Goal: Task Accomplishment & Management: Complete application form

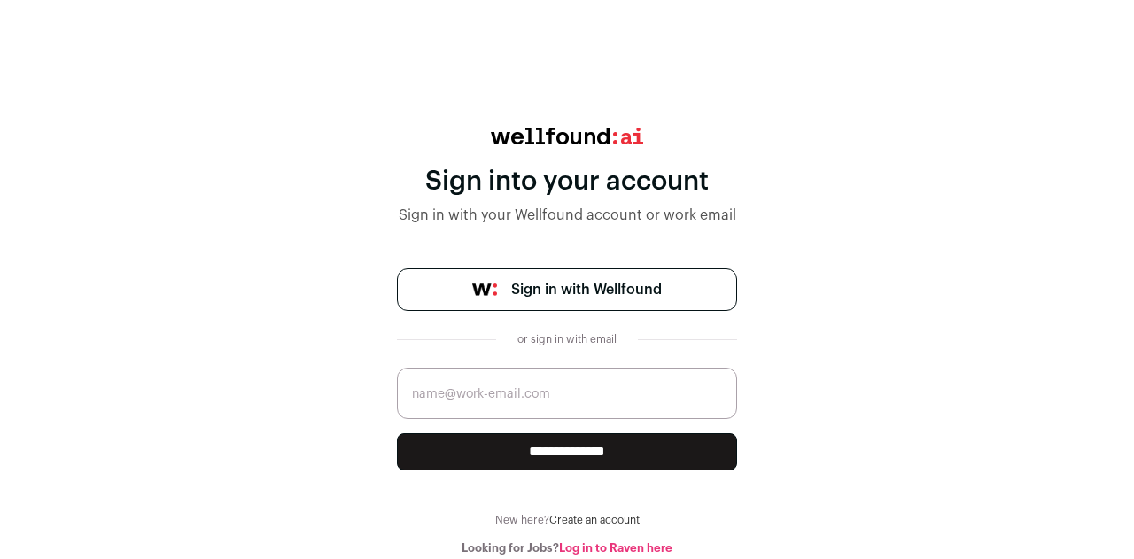
click at [499, 400] on input "email" at bounding box center [567, 393] width 340 height 51
type input "prasannagottipati1507@gmail.com"
click at [566, 447] on input "**********" at bounding box center [567, 451] width 340 height 37
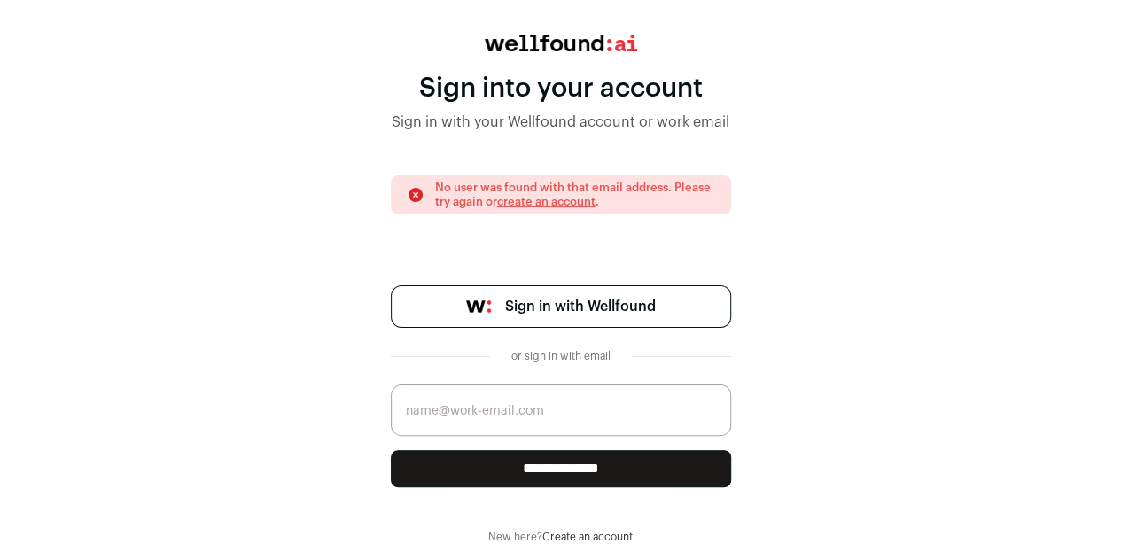
scroll to position [105, 0]
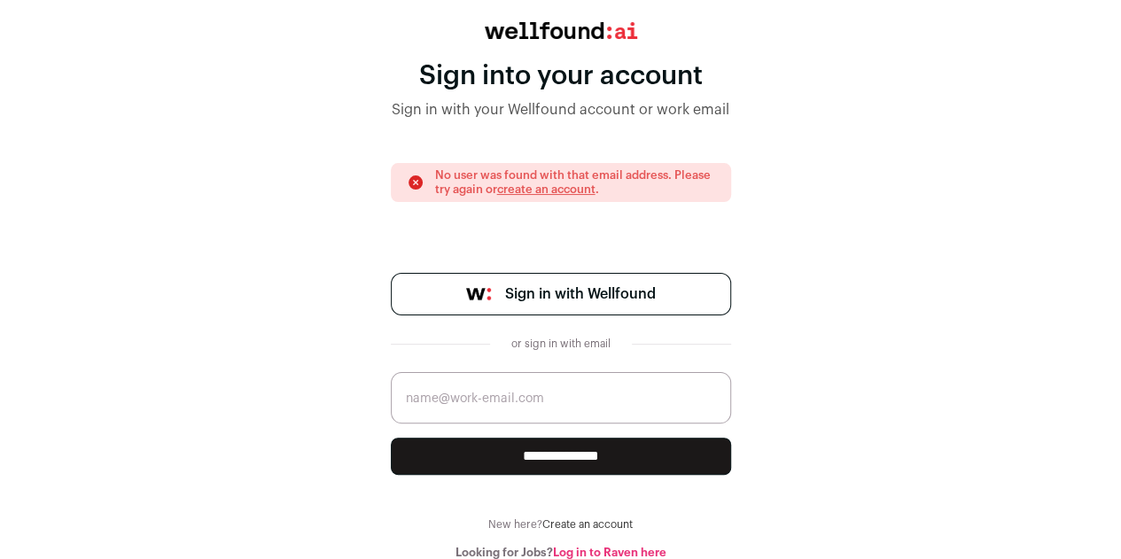
click at [588, 547] on link "Log in to Raven here" at bounding box center [609, 553] width 113 height 12
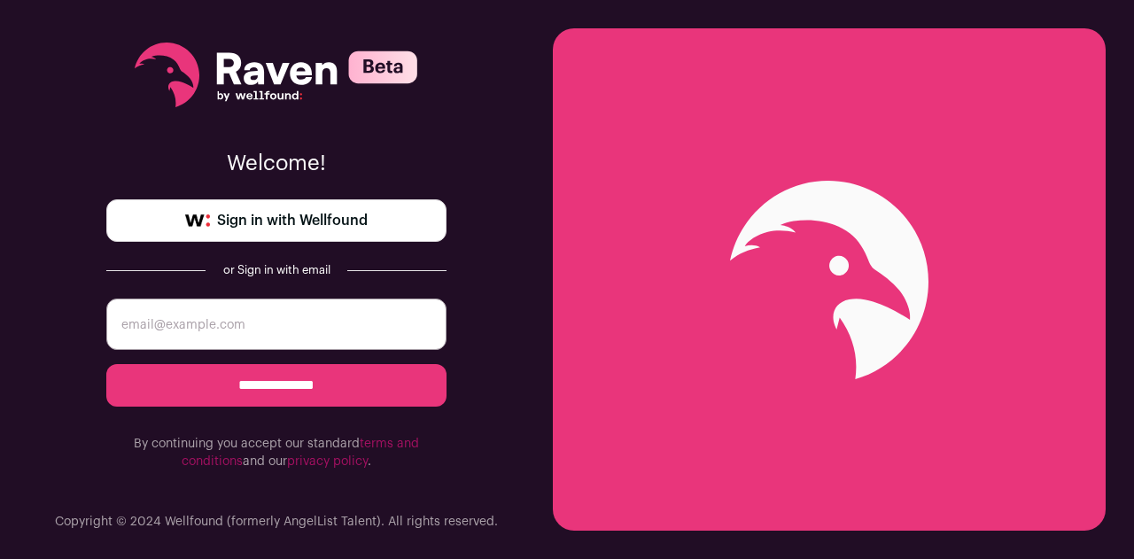
click at [308, 315] on input "email" at bounding box center [276, 324] width 340 height 51
type input "prasannagottipati1507@gmail.com"
click at [273, 385] on input "**********" at bounding box center [276, 385] width 340 height 43
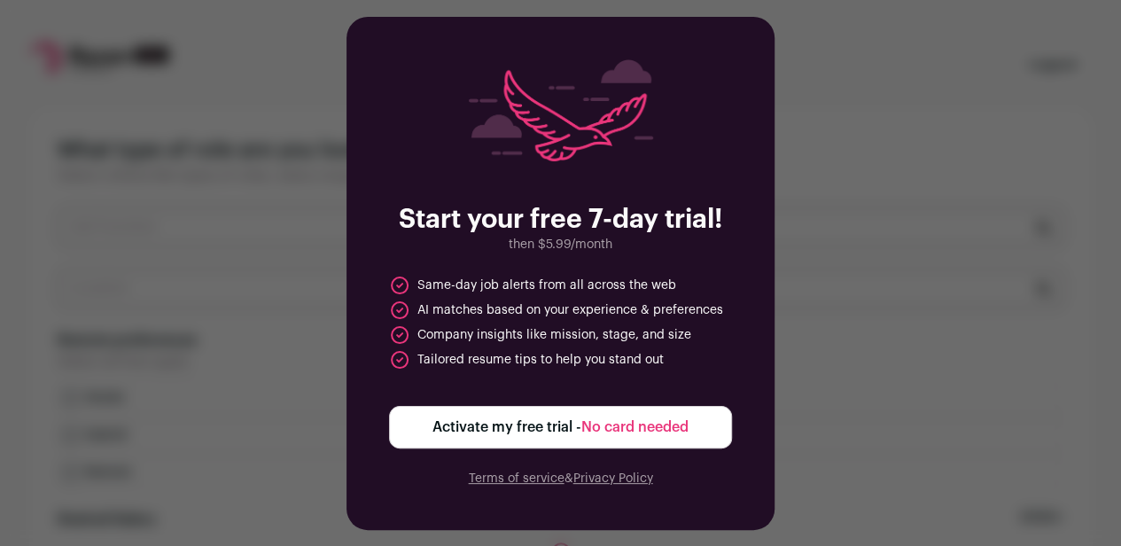
click at [559, 438] on span "Activate my free trial - No card needed" at bounding box center [560, 426] width 256 height 21
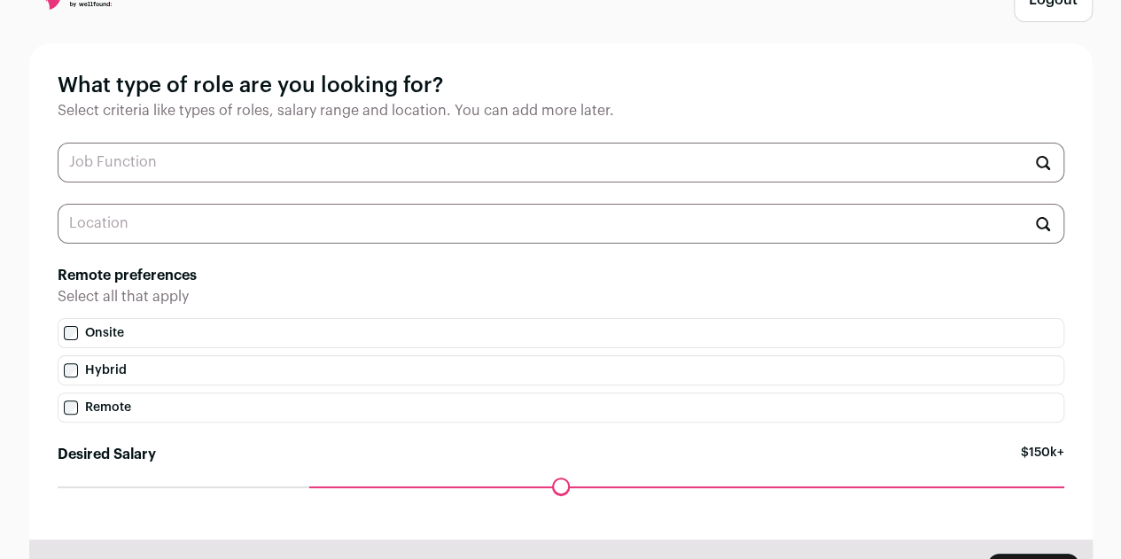
scroll to position [66, 0]
click at [343, 162] on input "text" at bounding box center [561, 162] width 1007 height 40
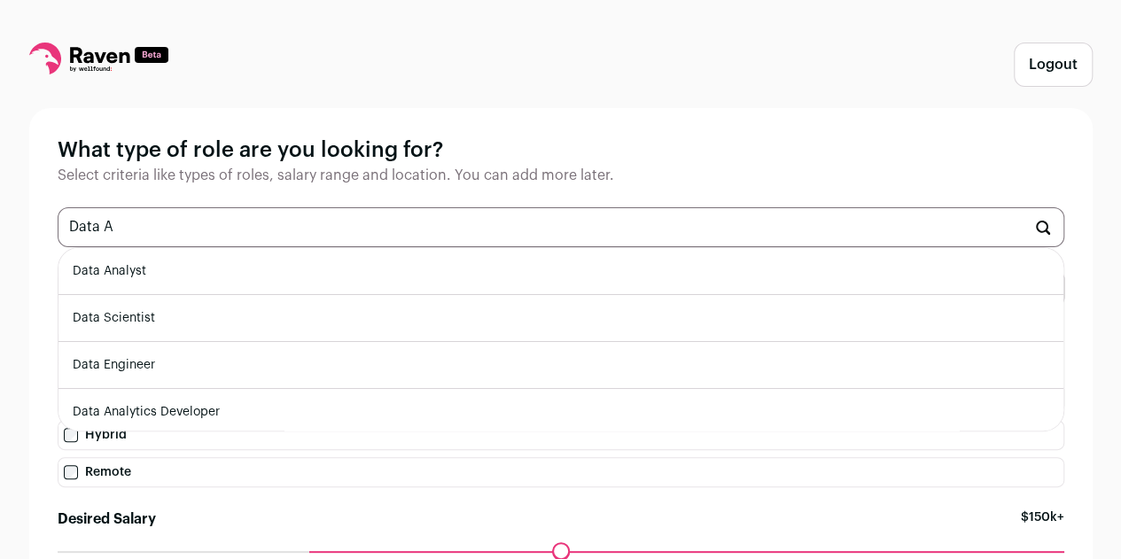
click at [111, 275] on li "Data Analyst" at bounding box center [560, 271] width 1005 height 47
type input "Data Analyst"
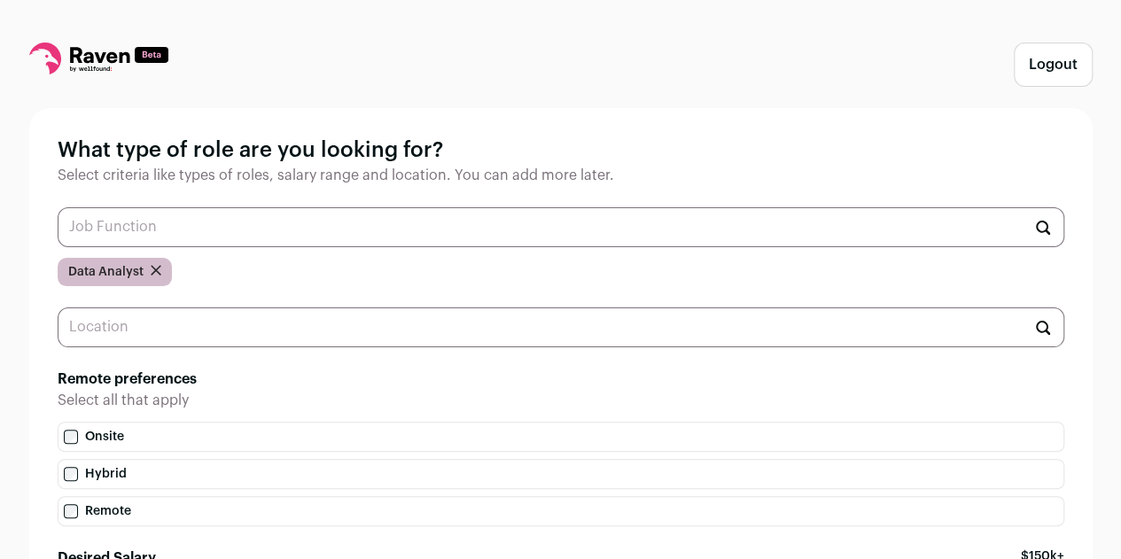
click at [128, 330] on input "text" at bounding box center [561, 327] width 1007 height 40
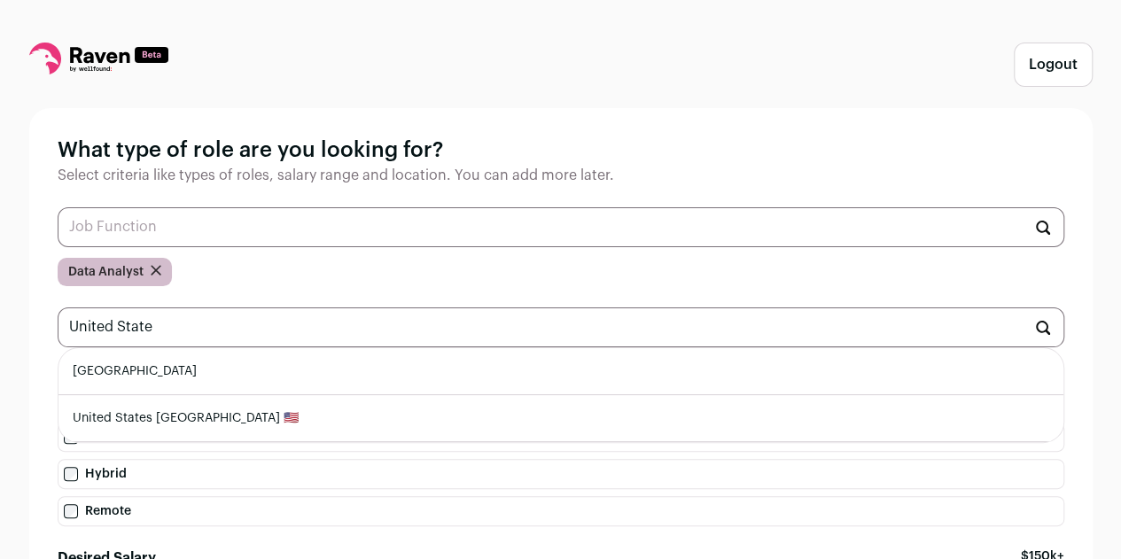
click at [142, 368] on li "[GEOGRAPHIC_DATA]" at bounding box center [560, 371] width 1005 height 47
type input "[GEOGRAPHIC_DATA]"
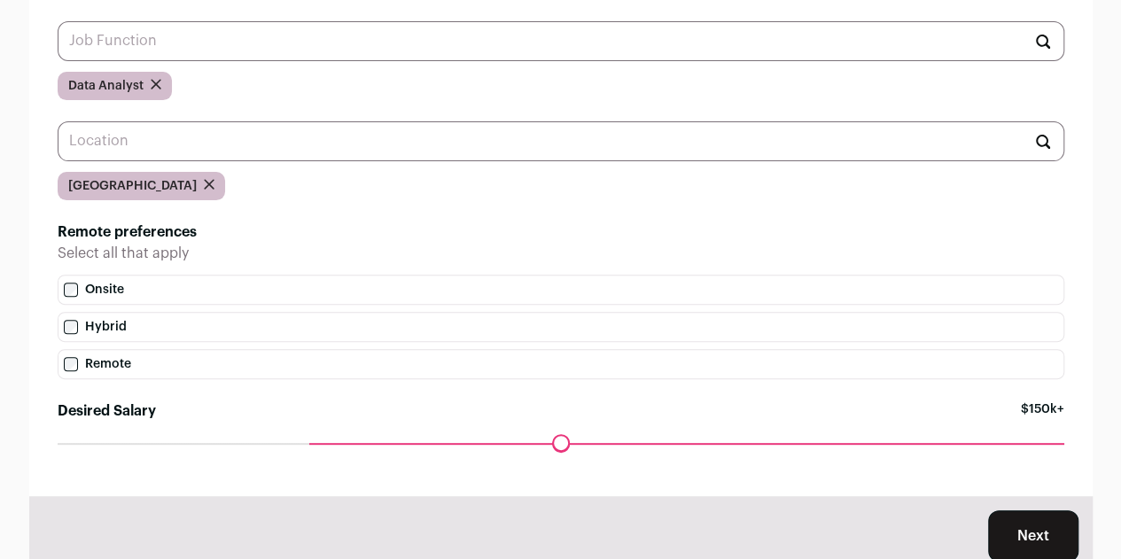
scroll to position [245, 0]
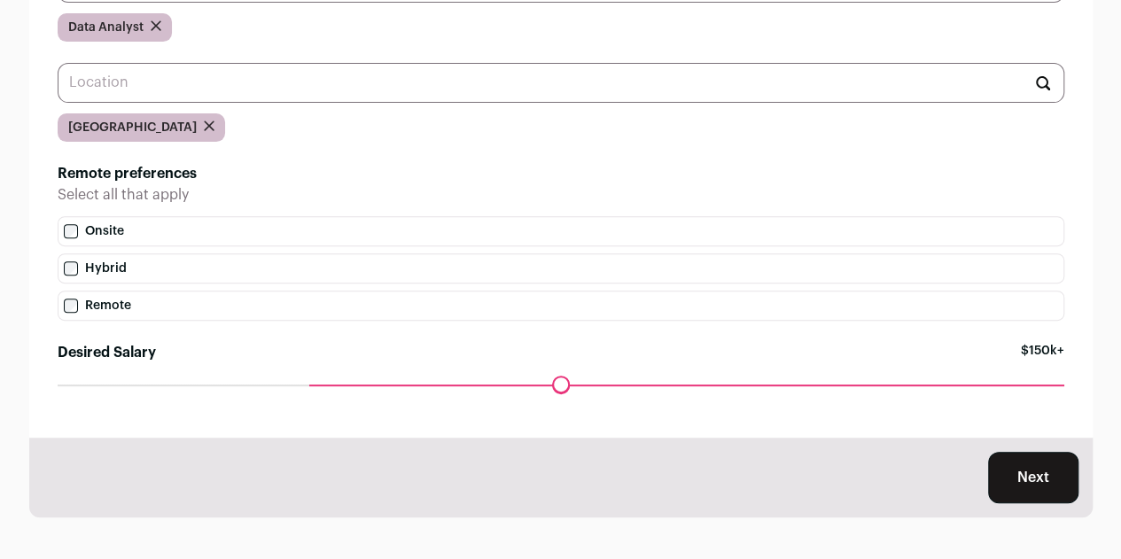
click at [110, 240] on label "Onsite" at bounding box center [561, 231] width 1007 height 30
click at [111, 276] on label "Hybrid" at bounding box center [561, 268] width 1007 height 30
click at [119, 309] on label "Remote" at bounding box center [561, 306] width 1007 height 30
drag, startPoint x: 316, startPoint y: 386, endPoint x: 52, endPoint y: 379, distance: 264.1
click at [58, 385] on input "Desired Salary" at bounding box center [561, 385] width 1007 height 0
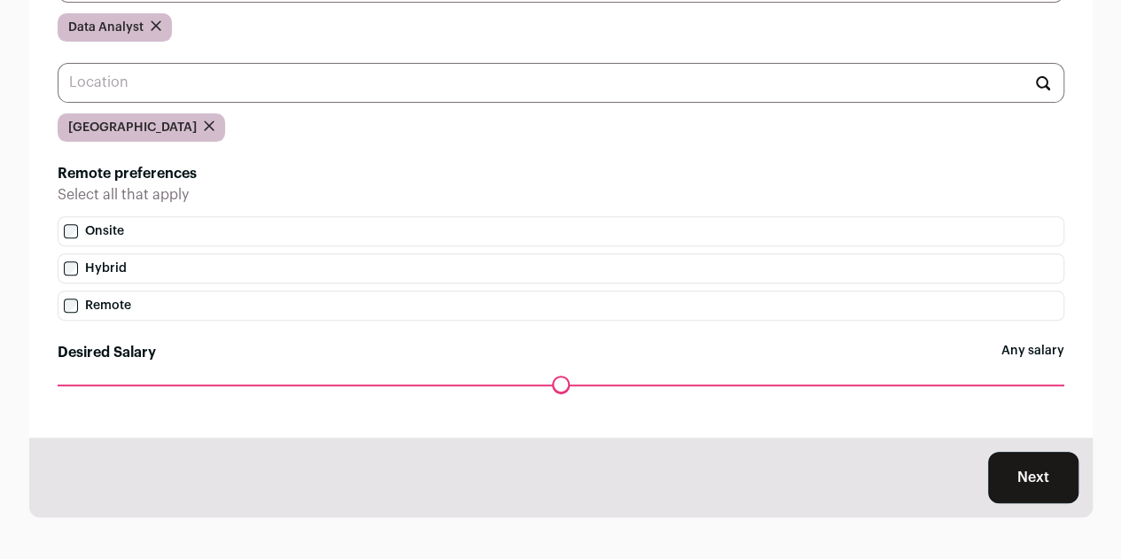
drag, startPoint x: 66, startPoint y: 381, endPoint x: 57, endPoint y: 380, distance: 8.9
click at [58, 385] on input "Desired Salary" at bounding box center [561, 385] width 1007 height 0
click at [1056, 494] on button "Next" at bounding box center [1033, 477] width 90 height 51
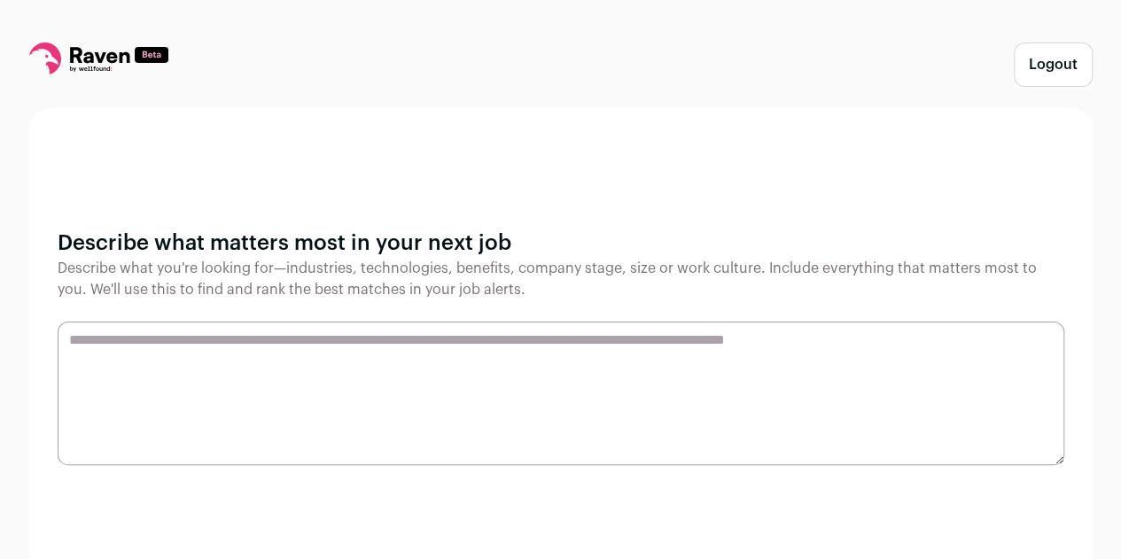
click at [472, 388] on textarea at bounding box center [561, 394] width 1007 height 144
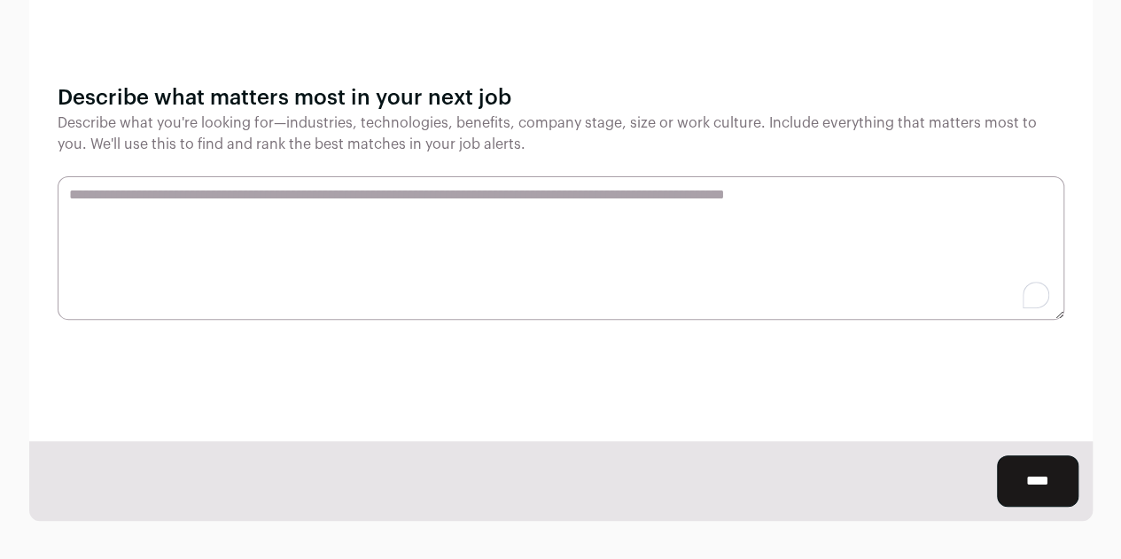
scroll to position [148, 0]
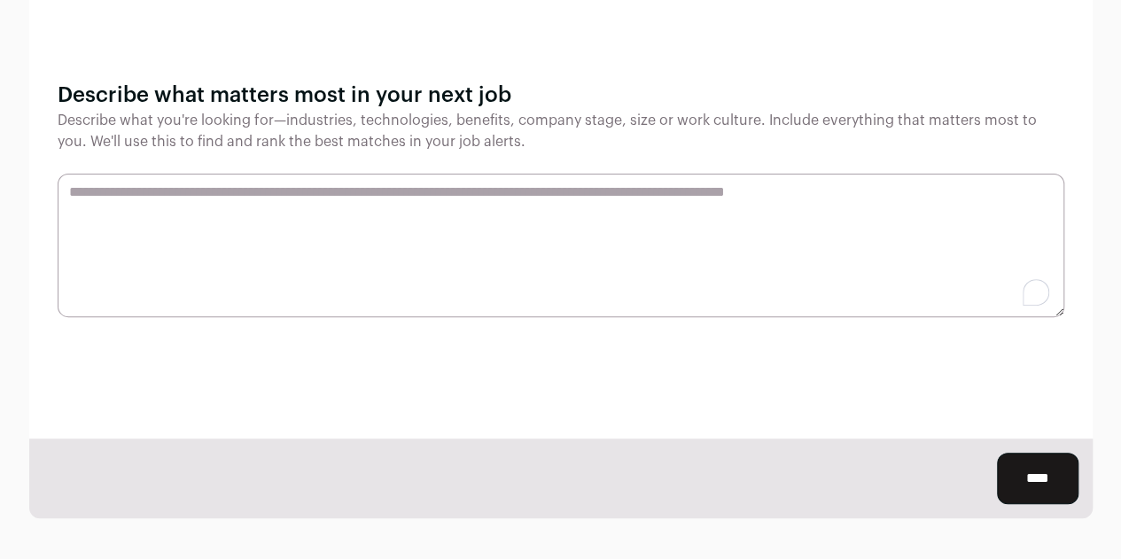
click at [1033, 481] on input "****" at bounding box center [1038, 478] width 82 height 51
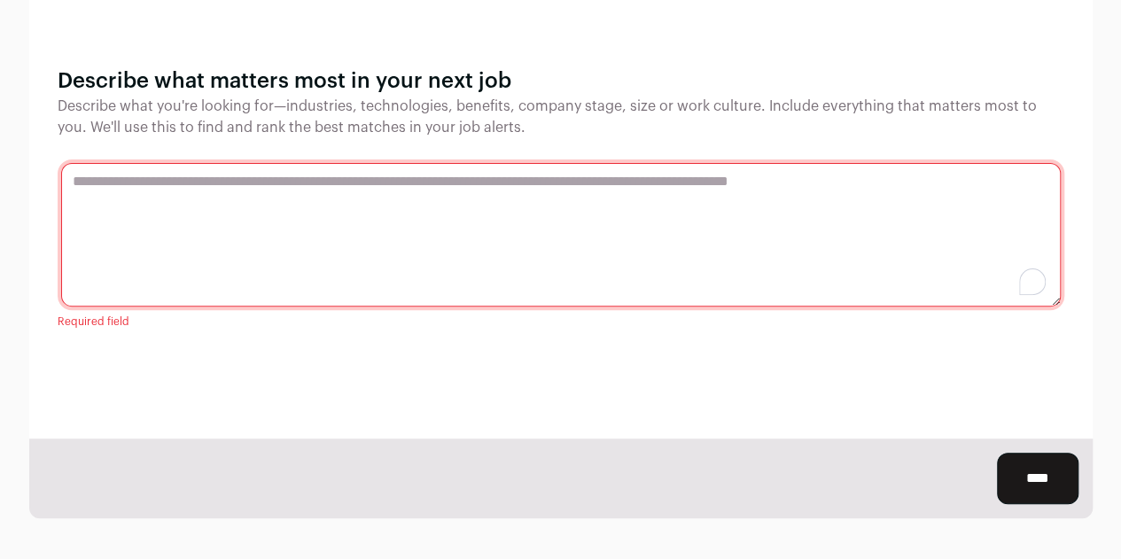
scroll to position [134, 0]
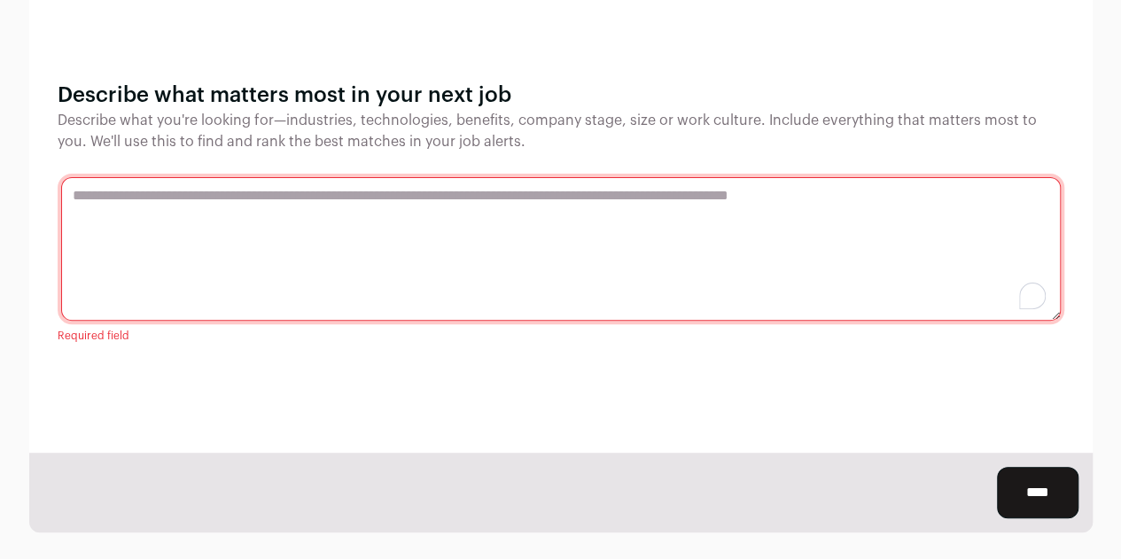
click at [377, 219] on textarea at bounding box center [560, 249] width 999 height 144
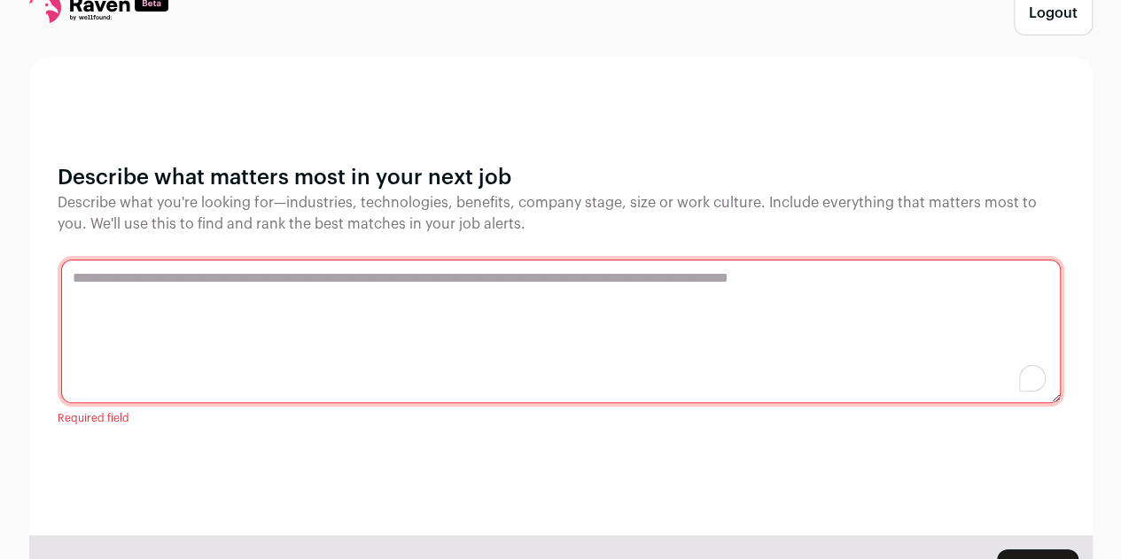
scroll to position [51, 0]
drag, startPoint x: 53, startPoint y: 182, endPoint x: 536, endPoint y: 173, distance: 483.0
click at [536, 173] on div "Describe what matters most in your next job Describe what you're looking for—in…" at bounding box center [560, 297] width 1063 height 478
copy h1 "Describe what matters most in your next job"
click at [200, 329] on textarea at bounding box center [560, 332] width 999 height 144
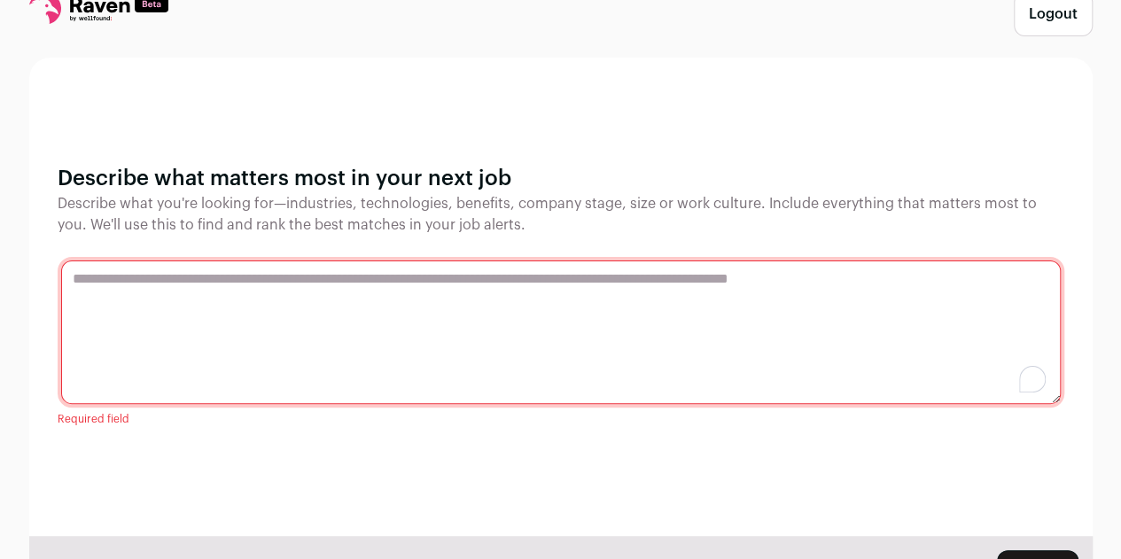
paste textarea "**********"
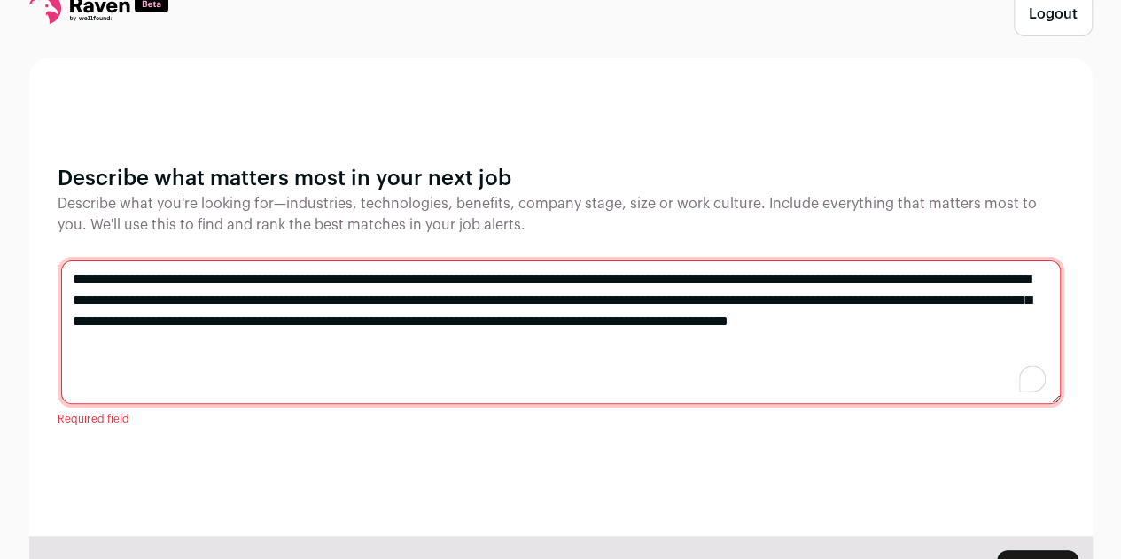
scroll to position [148, 0]
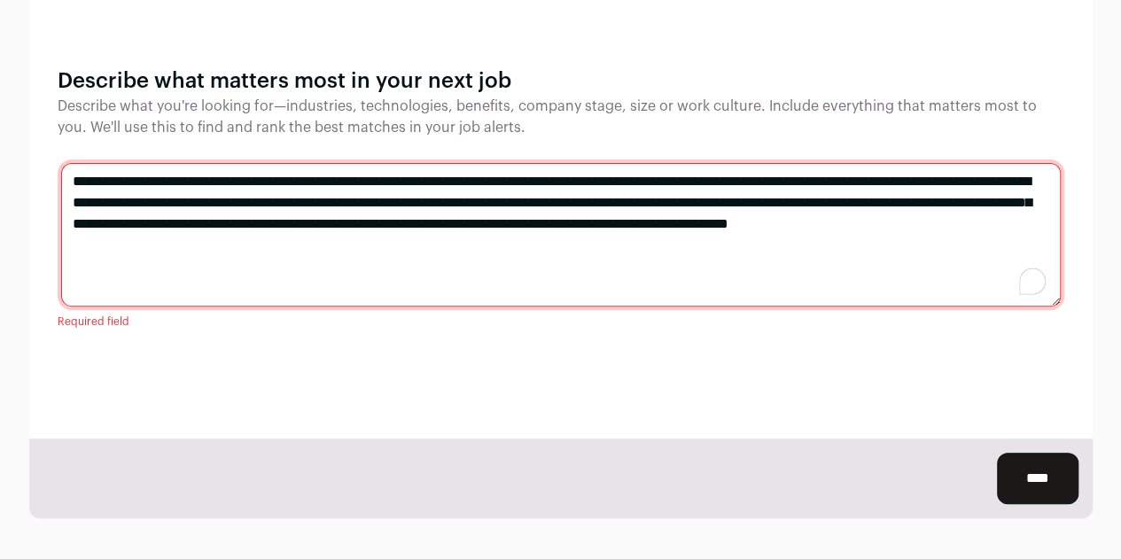
type textarea "**********"
click at [1028, 491] on input "****" at bounding box center [1038, 478] width 82 height 51
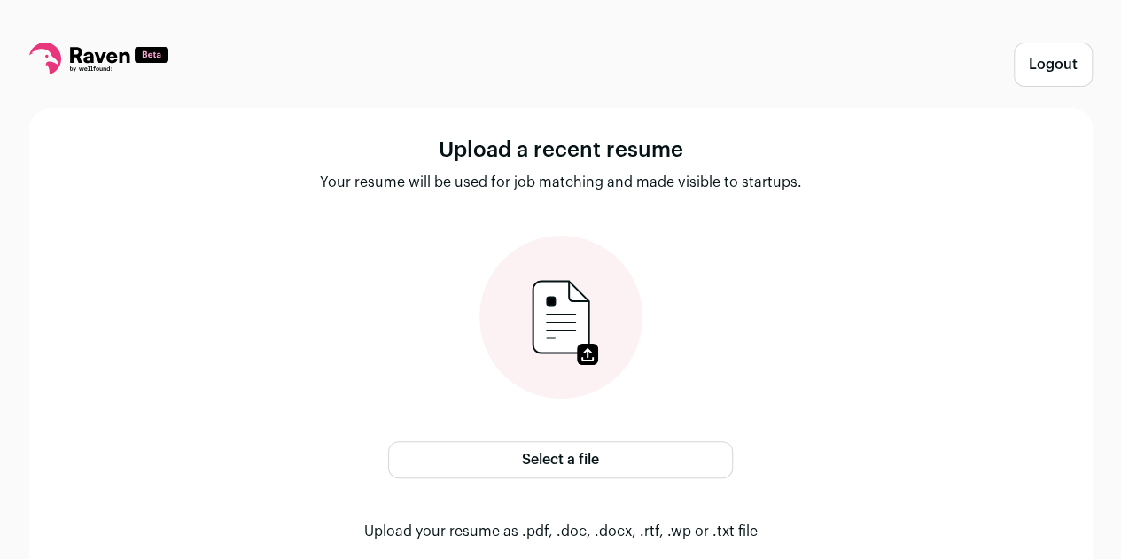
scroll to position [131, 0]
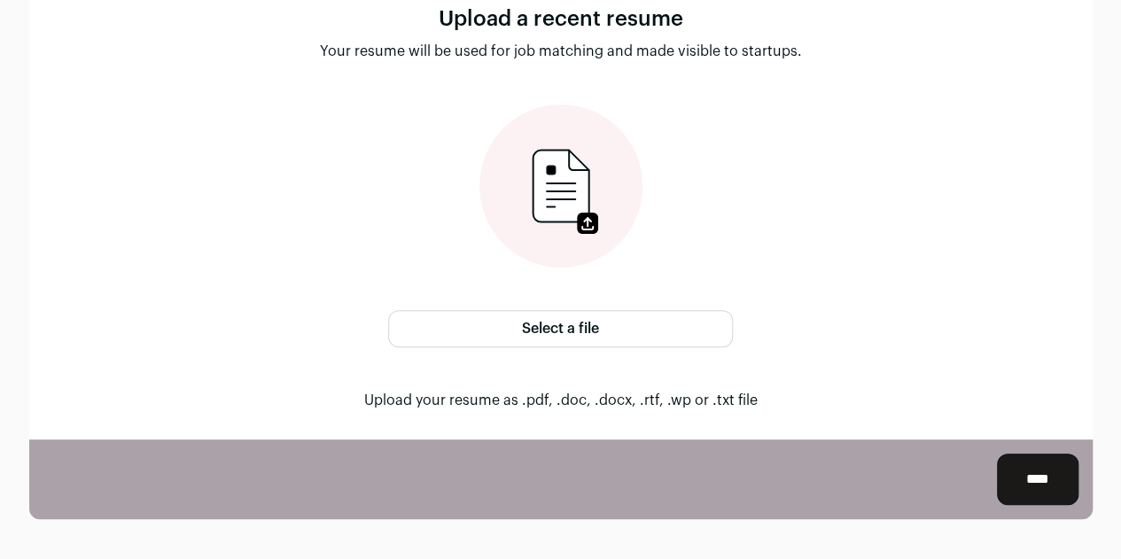
click at [597, 320] on label "Select a file" at bounding box center [560, 328] width 345 height 37
click at [0, 0] on input "Select a file" at bounding box center [0, 0] width 0 height 0
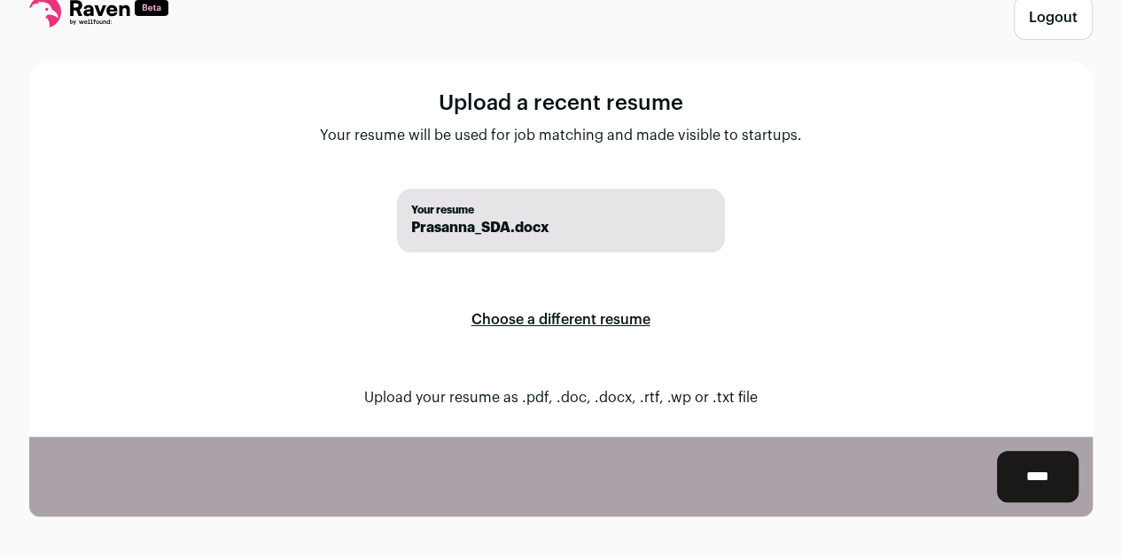
scroll to position [45, 0]
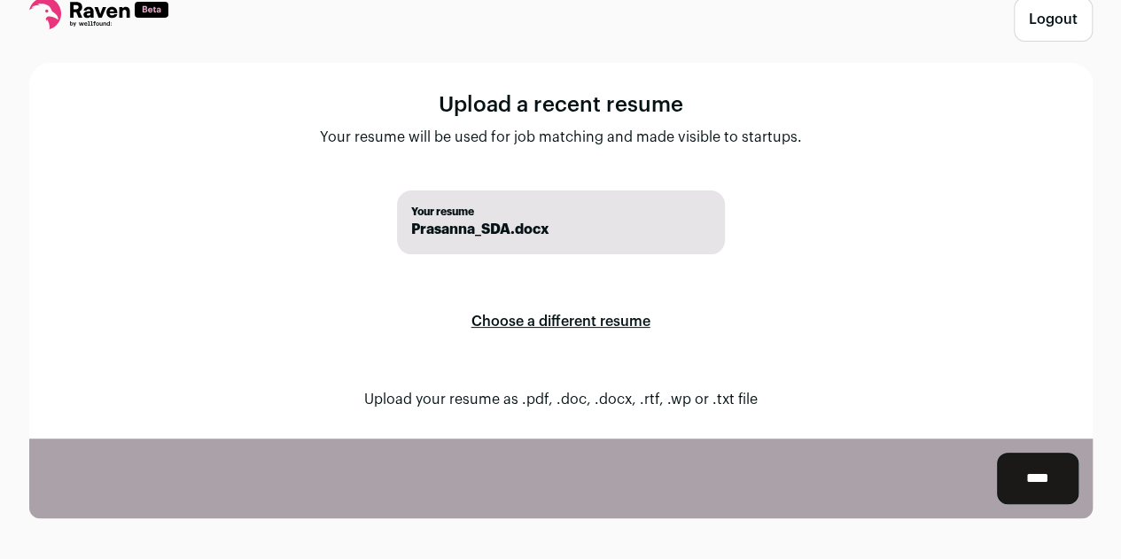
click at [1033, 474] on input "****" at bounding box center [1038, 478] width 82 height 51
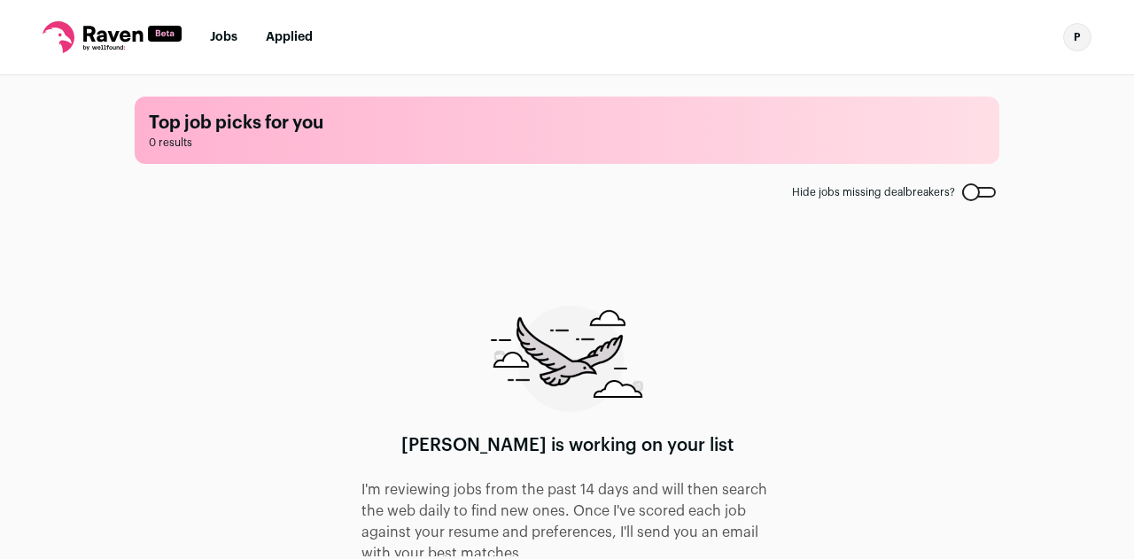
click at [1081, 24] on div "p" at bounding box center [1077, 37] width 28 height 28
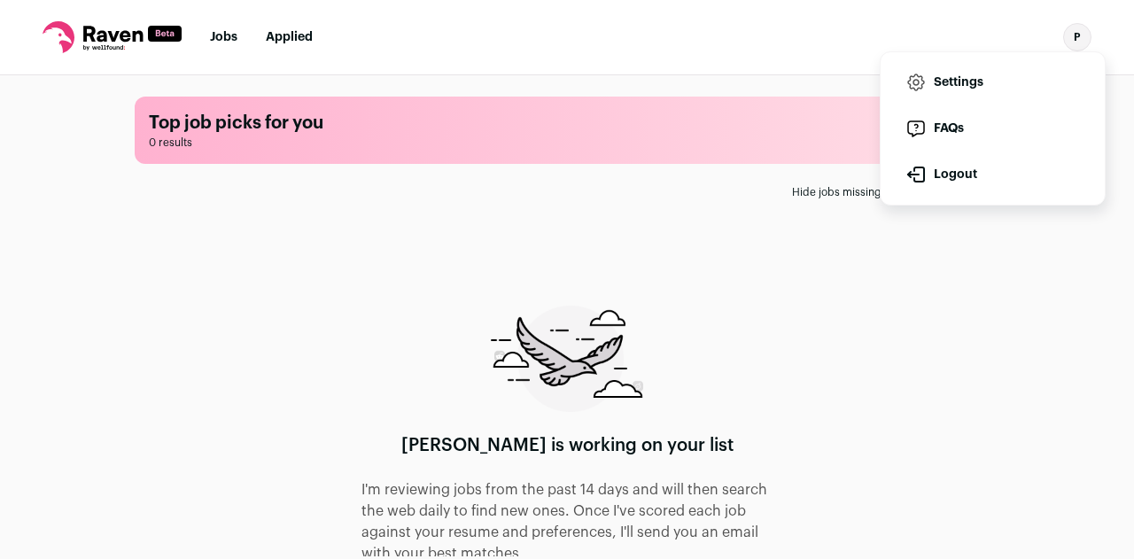
click at [758, 373] on div "[PERSON_NAME] is working on your list I'm reviewing jobs from the past 14 days …" at bounding box center [566, 502] width 411 height 393
